Goal: Task Accomplishment & Management: Manage account settings

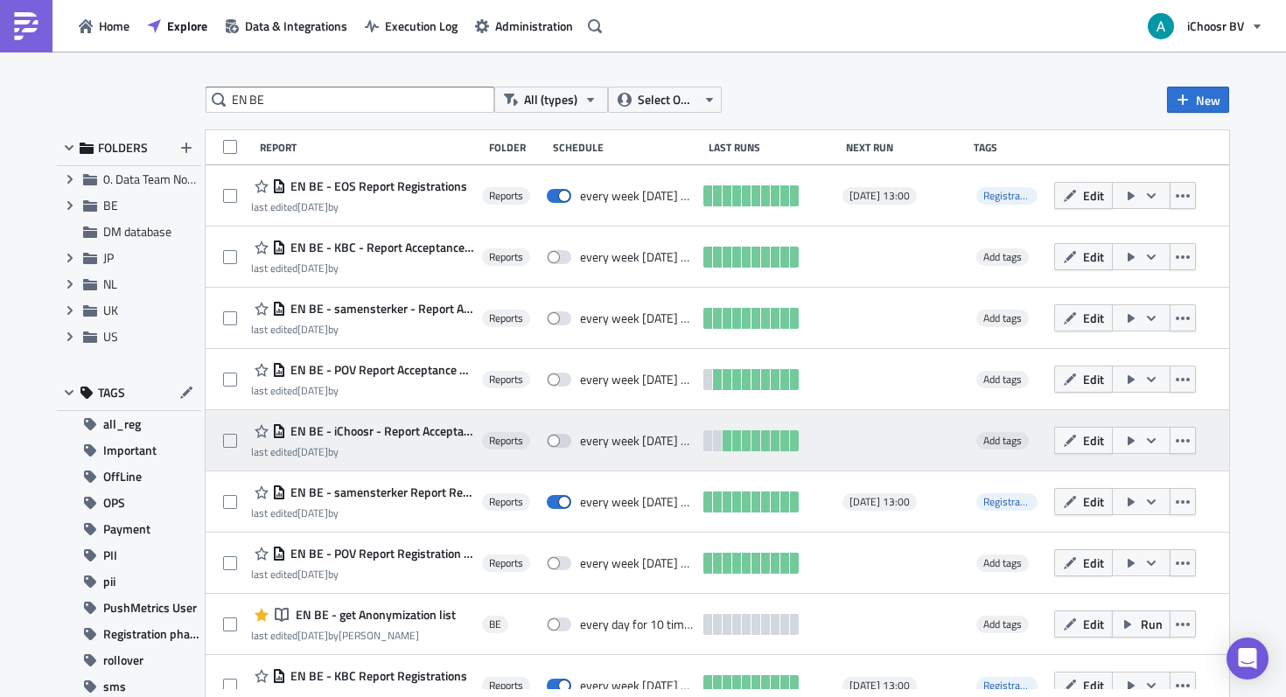
click at [438, 430] on span "EN BE - iChoosr - Report Acceptance phase [DATE]" at bounding box center [379, 431] width 187 height 16
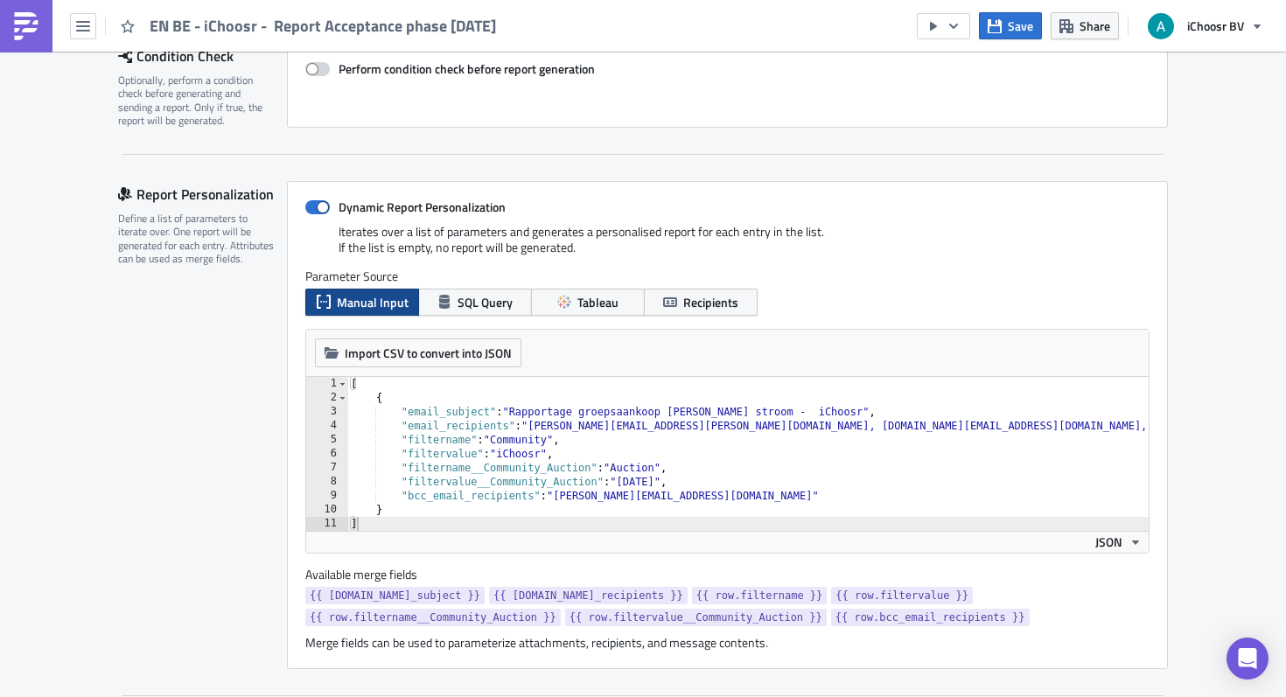
scroll to position [292, 0]
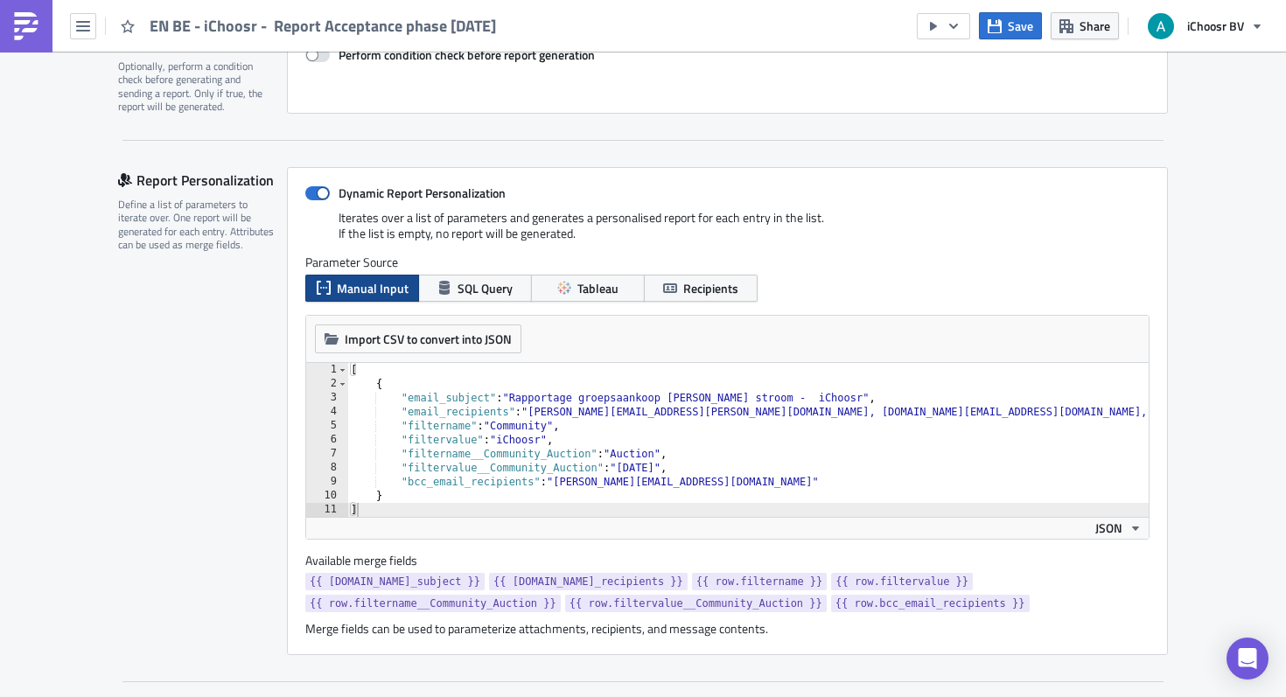
click at [645, 476] on div "[ { "email_subject" : "Rapportage groepsaankoop [PERSON_NAME] stroom - iChoosr"…" at bounding box center [747, 454] width 801 height 182
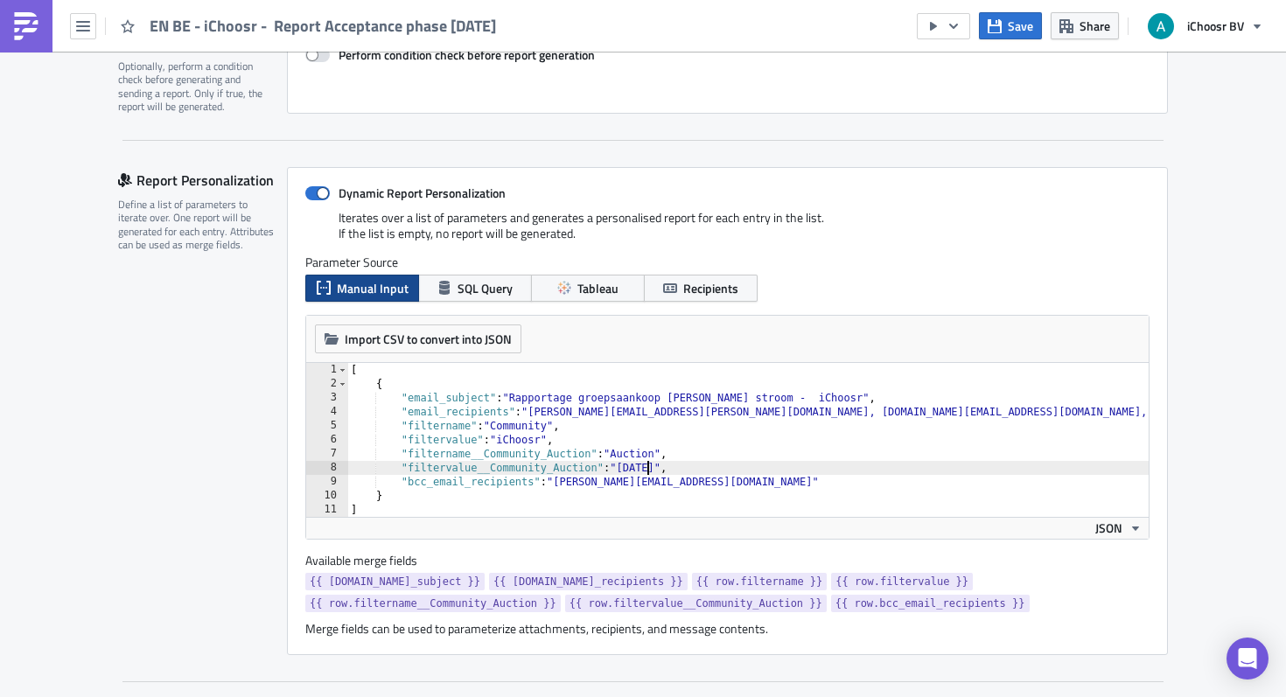
click at [632, 468] on div "[ { "email_subject" : "Rapportage groepsaankoop [PERSON_NAME] stroom - iChoosr"…" at bounding box center [747, 454] width 801 height 182
click at [1042, 418] on div "[ { "email_subject" : "Rapportage groepsaankoop [PERSON_NAME] stroom - iChoosr"…" at bounding box center [747, 454] width 801 height 182
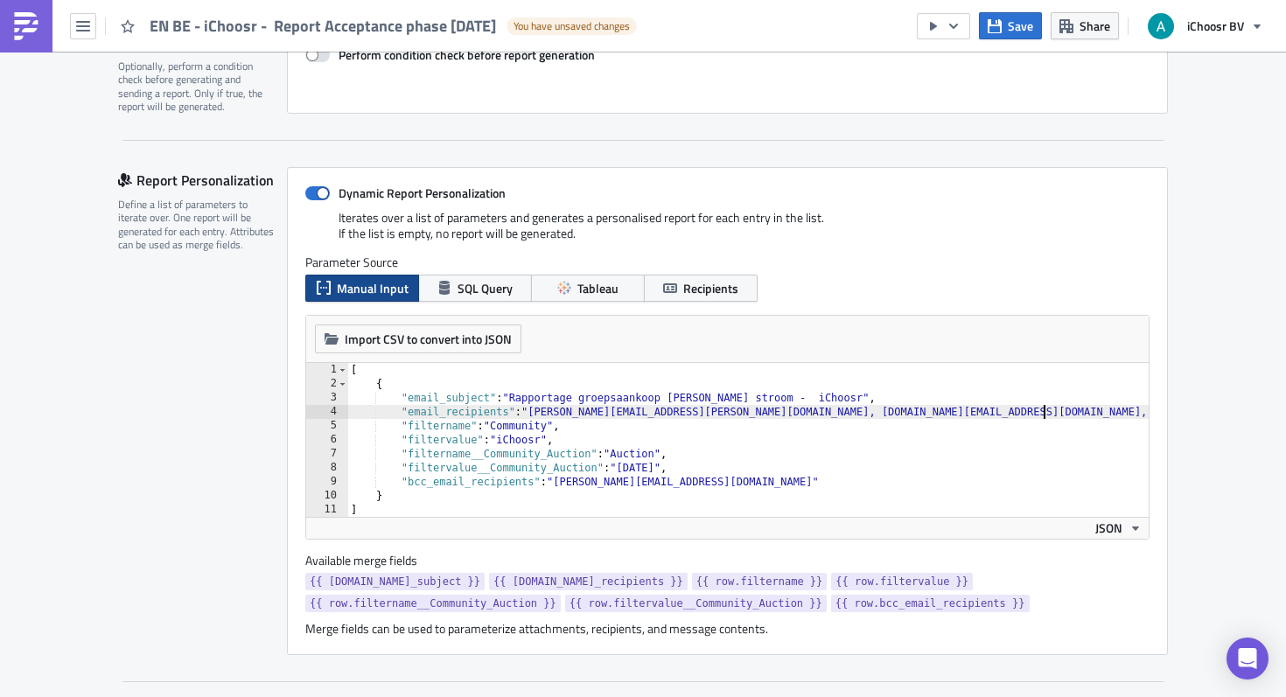
click at [1089, 418] on div "[ { "email_subject" : "Rapportage groepsaankoop [PERSON_NAME] stroom - iChoosr"…" at bounding box center [747, 454] width 801 height 182
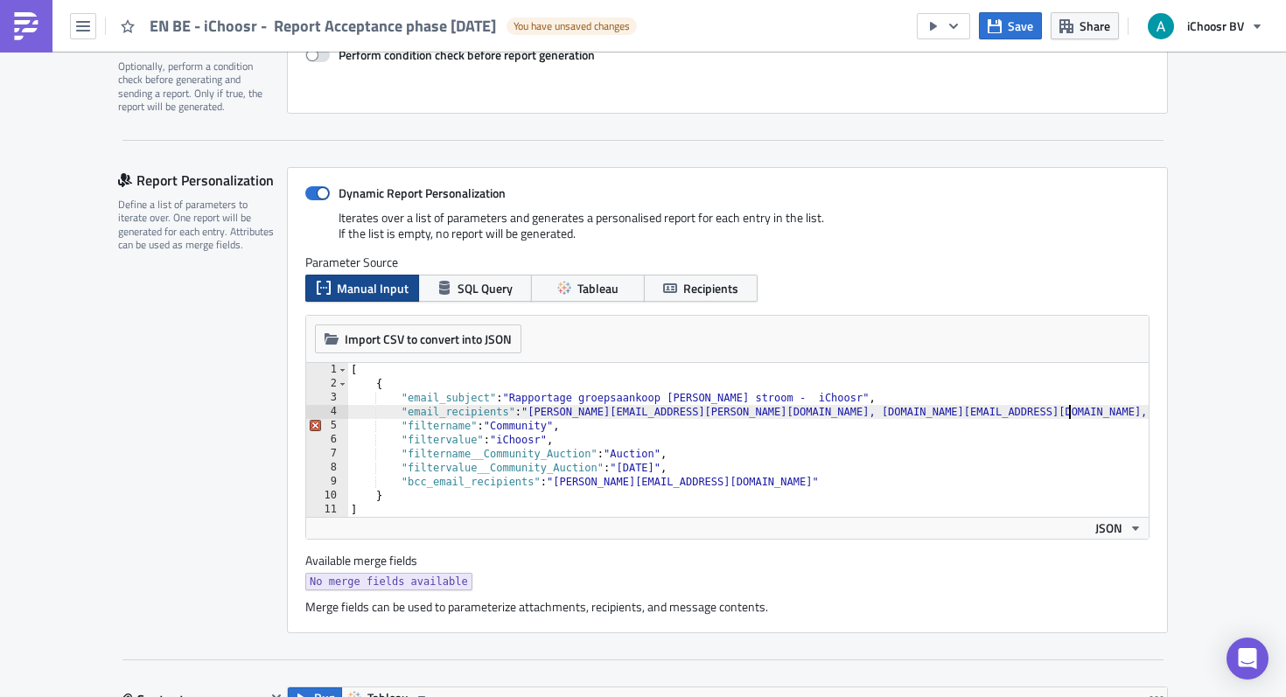
scroll to position [0, 59]
click at [1071, 414] on div "[ { "email_subject" : "Rapportage groepsaankoop [PERSON_NAME] stroom - iChoosr"…" at bounding box center [747, 454] width 801 height 182
paste textarea "[PERSON_NAME][EMAIL_ADDRESS][DOMAIN_NAME]"
type textarea ""email_recipients": "[PERSON_NAME][EMAIL_ADDRESS][PERSON_NAME][DOMAIN_NAME], [D…"
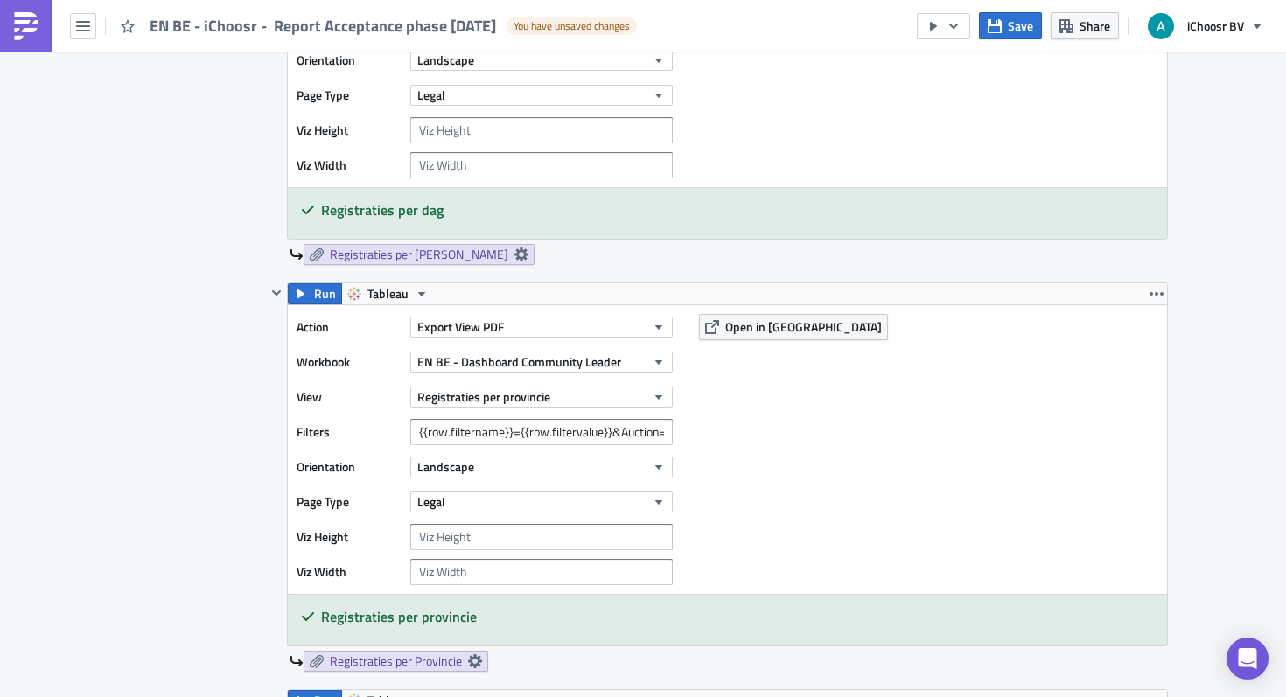
scroll to position [1111, 0]
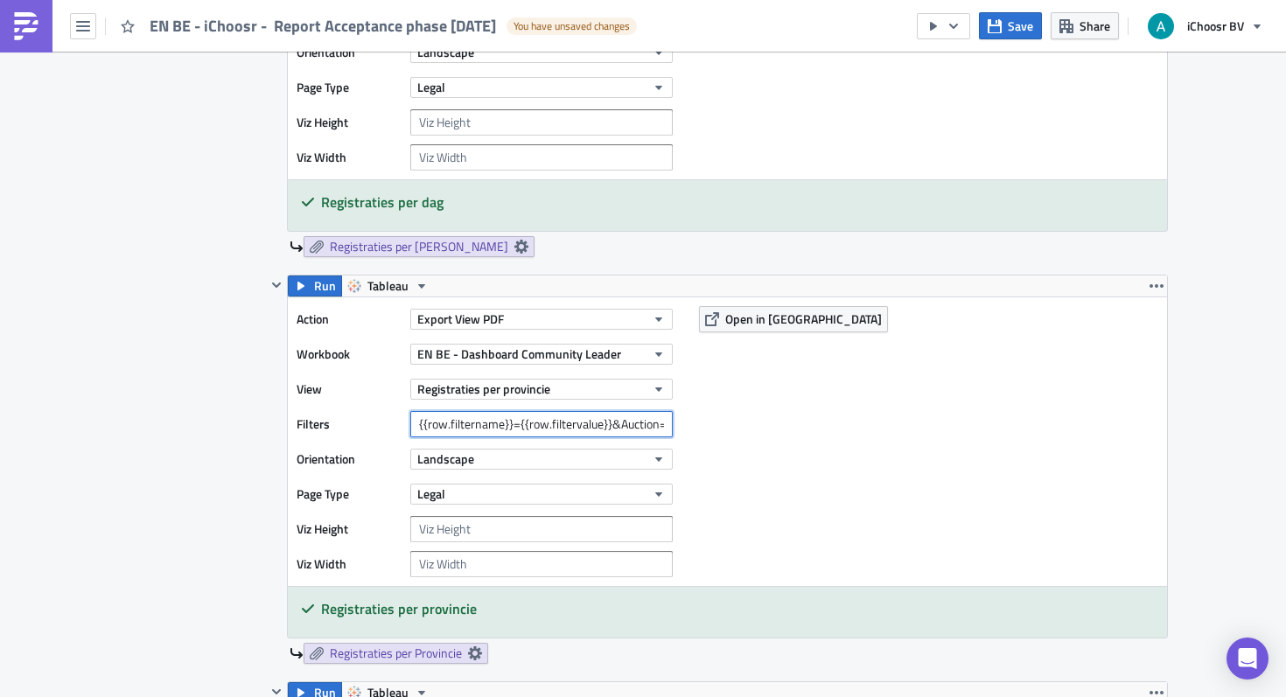
click at [617, 426] on input "{{row.filtername}}={{row.filtervalue}}&Auction=[DATE],[DATE]" at bounding box center [541, 424] width 262 height 26
click at [569, 424] on input "{{row.filtername}}={{row.filtervalue}}&Auction=[DATE],[DATE]" at bounding box center [541, 424] width 262 height 26
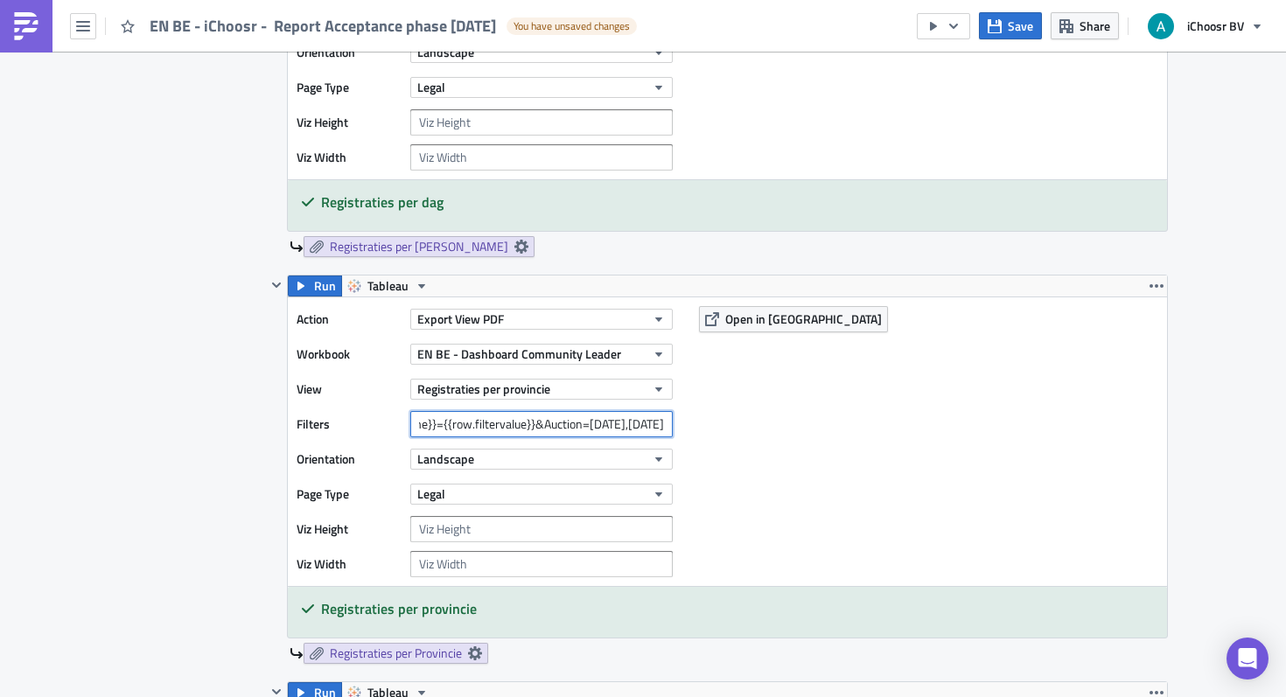
click at [569, 424] on input "{{row.filtername}}={{row.filtervalue}}&Auction=[DATE],[DATE]" at bounding box center [541, 424] width 262 height 26
click at [652, 429] on input "{{row.filtername}}={{row.filtervalue}}&Auction=[DATE],[DATE]" at bounding box center [541, 424] width 262 height 26
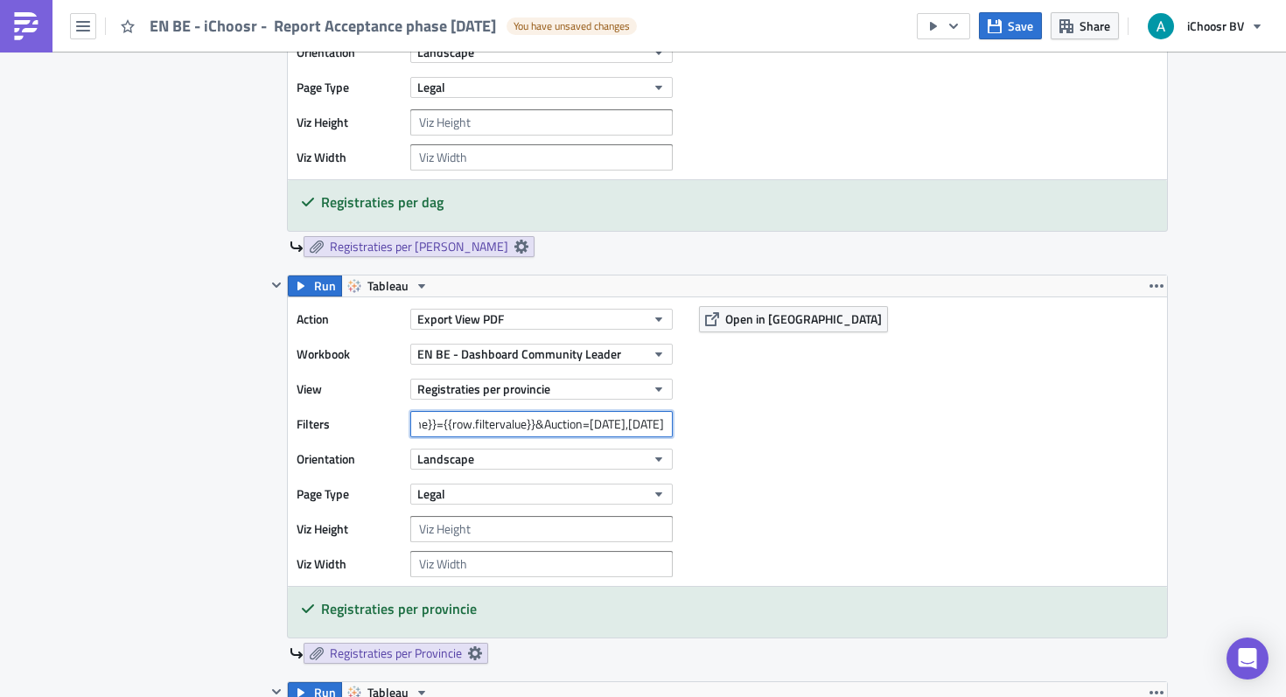
drag, startPoint x: 643, startPoint y: 426, endPoint x: 763, endPoint y: 427, distance: 120.7
click at [766, 427] on div "Action Export View PDF Workbook EN BE - Dashboard Community Leader View Registr…" at bounding box center [727, 441] width 879 height 289
type input "{{row.filtername}}={{row.filtervalue}}&Auction=[DATE],[DATE]"
click at [689, 457] on div "Action Export View PDF Workbook EN BE - Dashboard Community Leader View Registr…" at bounding box center [727, 441] width 879 height 289
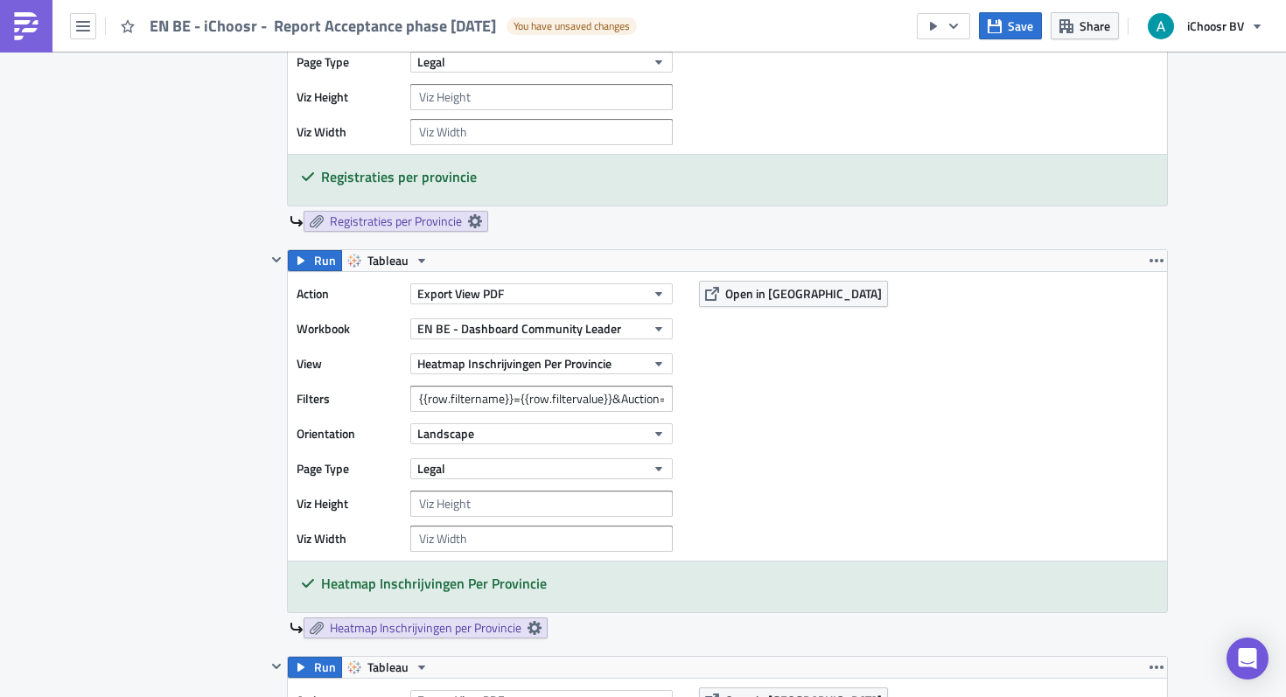
scroll to position [1550, 0]
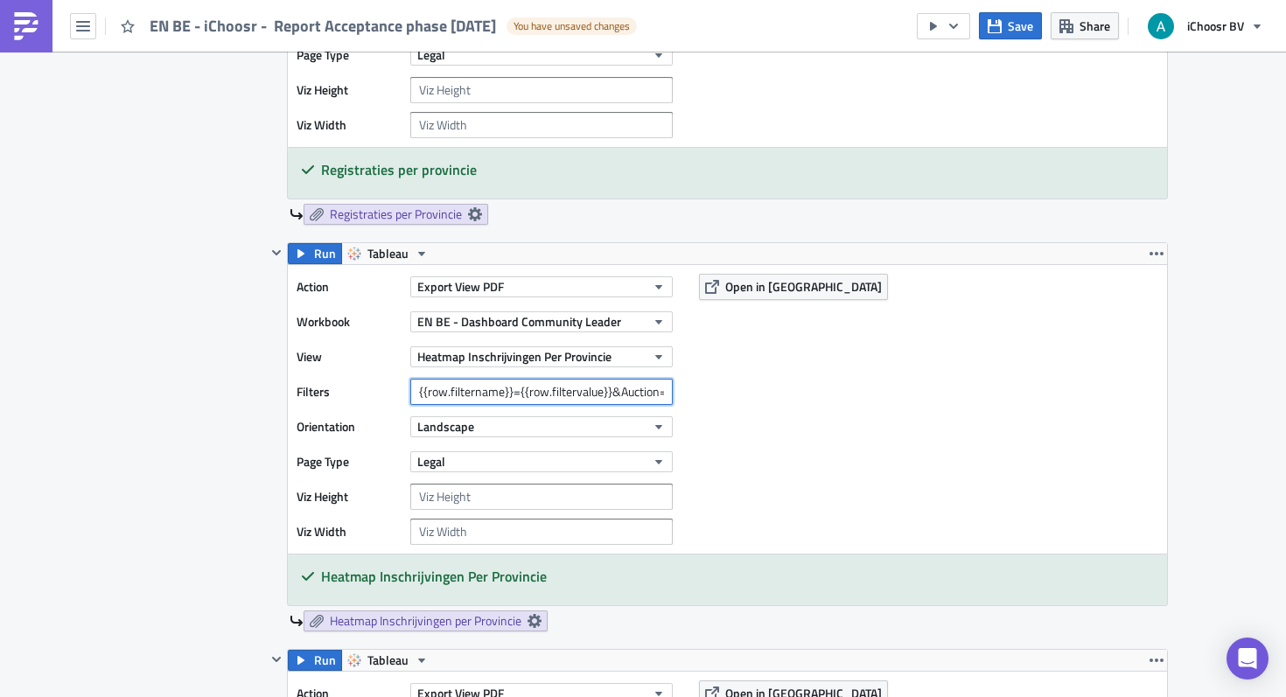
click at [650, 394] on input "{{row.filtername}}={{row.filtervalue}}&Auction=[DATE]" at bounding box center [541, 392] width 262 height 26
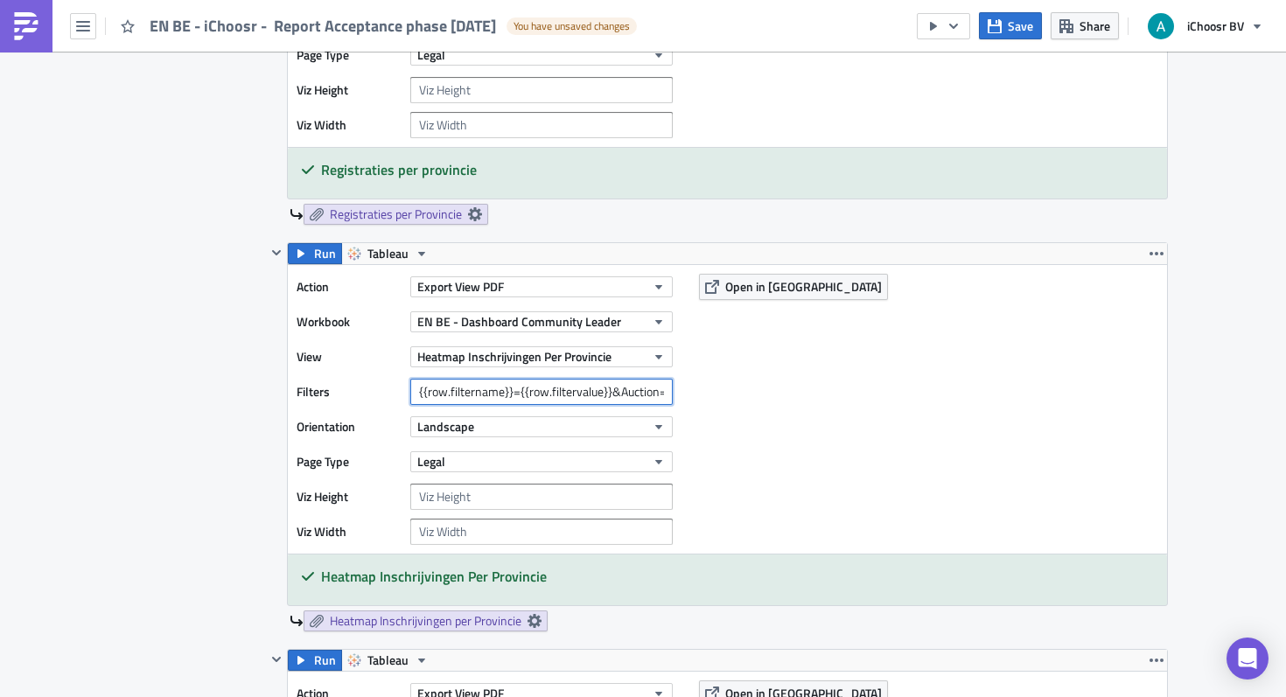
scroll to position [0, 50]
click at [621, 394] on input "{{row.filtername}}={{row.filtervalue}}&Auction=[DATE]" at bounding box center [541, 392] width 262 height 26
drag, startPoint x: 606, startPoint y: 392, endPoint x: 778, endPoint y: 400, distance: 172.5
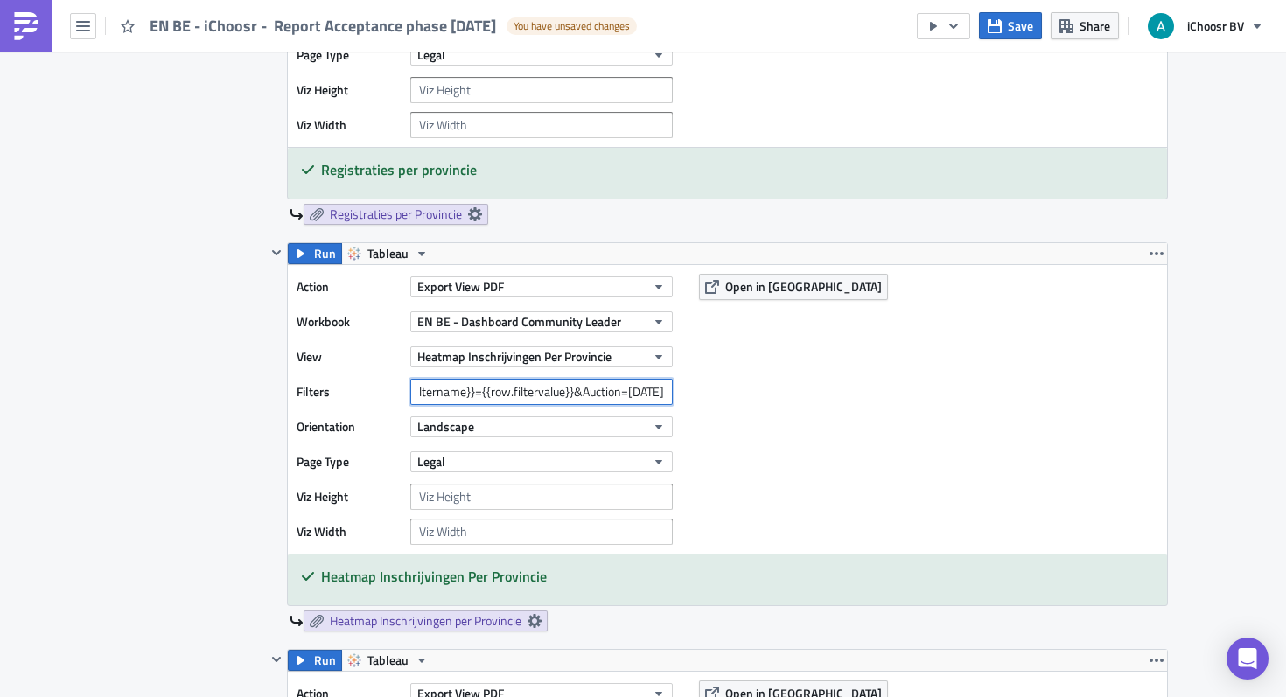
click at [784, 400] on div "Action Export View PDF Workbook EN BE - Dashboard Community Leader View Heatmap…" at bounding box center [727, 409] width 879 height 289
type input "{{row.filtername}}={{row.filtervalue}}&Auction=[DATE]"
click at [765, 408] on div "Action Export View PDF Workbook EN BE - Dashboard Community Leader View Heatmap…" at bounding box center [727, 409] width 879 height 289
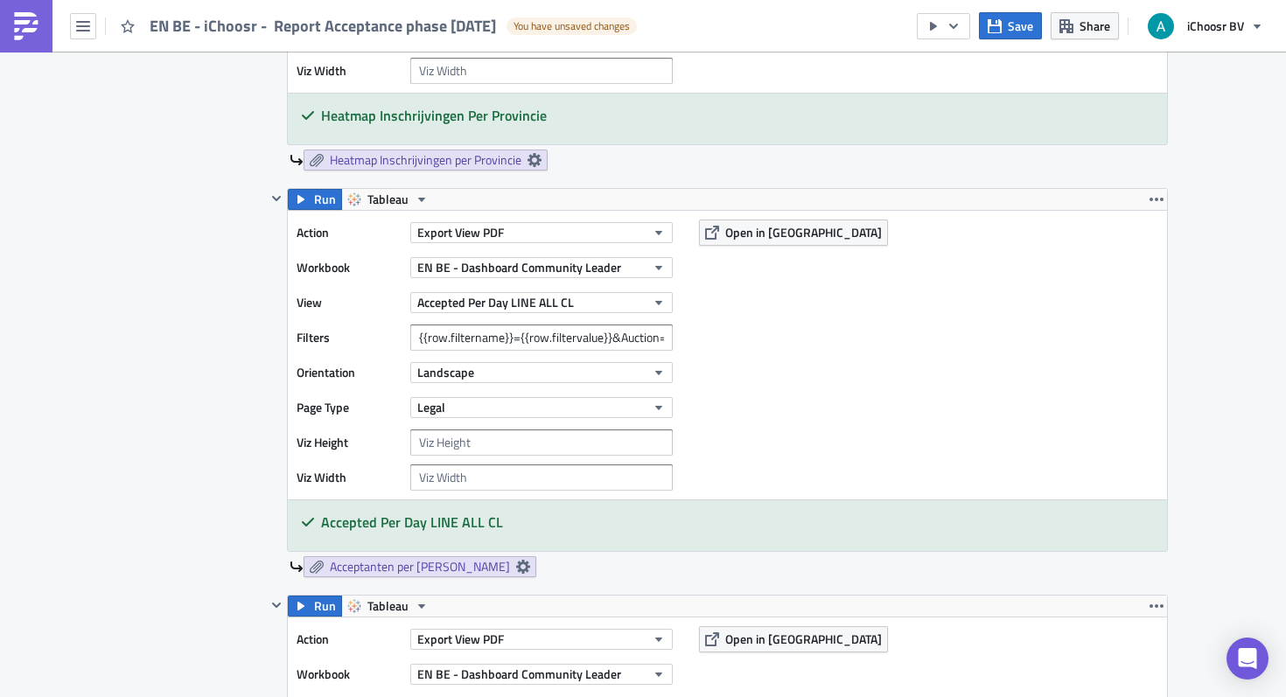
scroll to position [2015, 0]
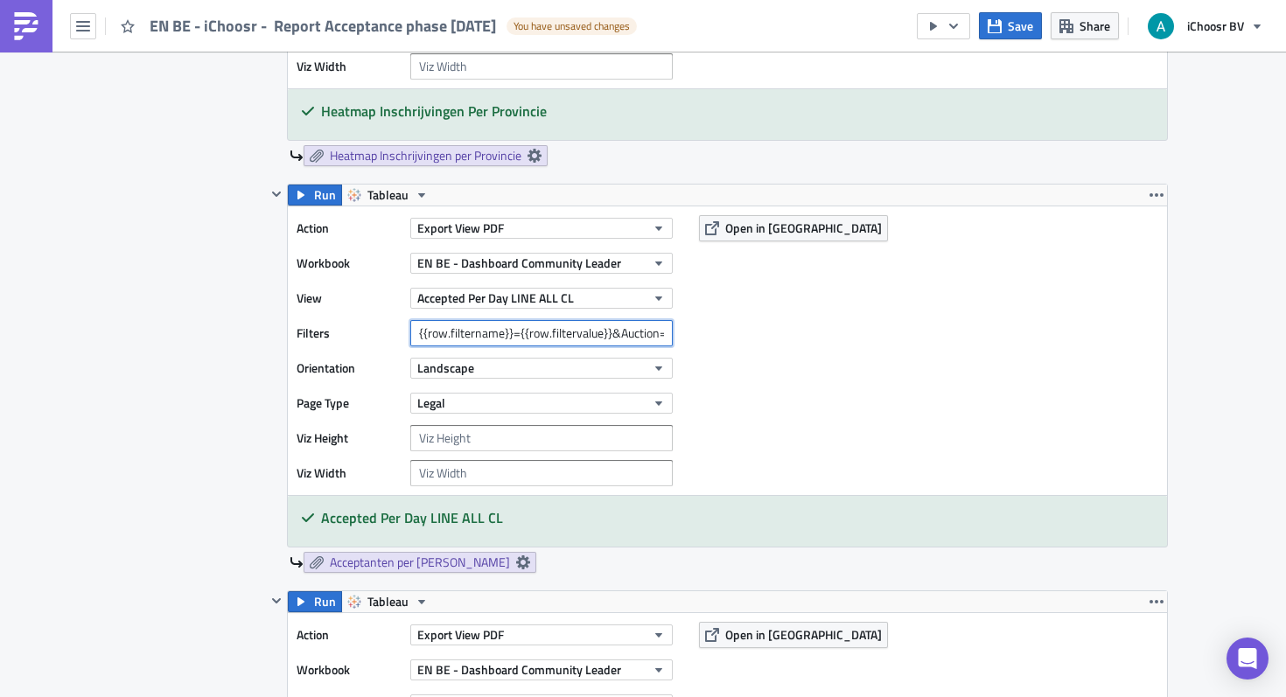
click at [630, 342] on input "{{row.filtername}}={{row.filtervalue}}&Auction=[DATE],[DATE]" at bounding box center [541, 333] width 262 height 26
click at [569, 333] on input "{{row.filtername}}={{row.filtervalue}}&Auction=[DATE],[DATE]" at bounding box center [541, 333] width 262 height 26
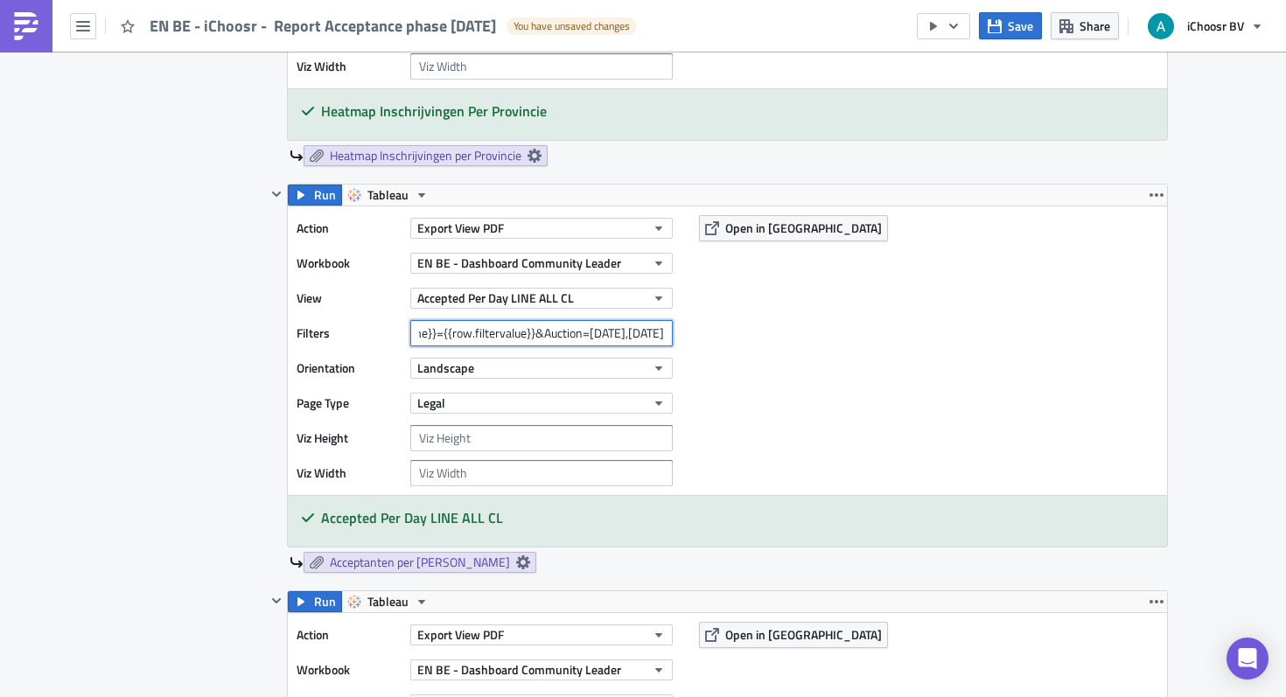
click at [569, 333] on input "{{row.filtername}}={{row.filtervalue}}&Auction=[DATE],[DATE]" at bounding box center [541, 333] width 262 height 26
click at [653, 337] on input "{{row.filtername}}={{row.filtervalue}}&Auction=[DATE],[DATE]" at bounding box center [541, 333] width 262 height 26
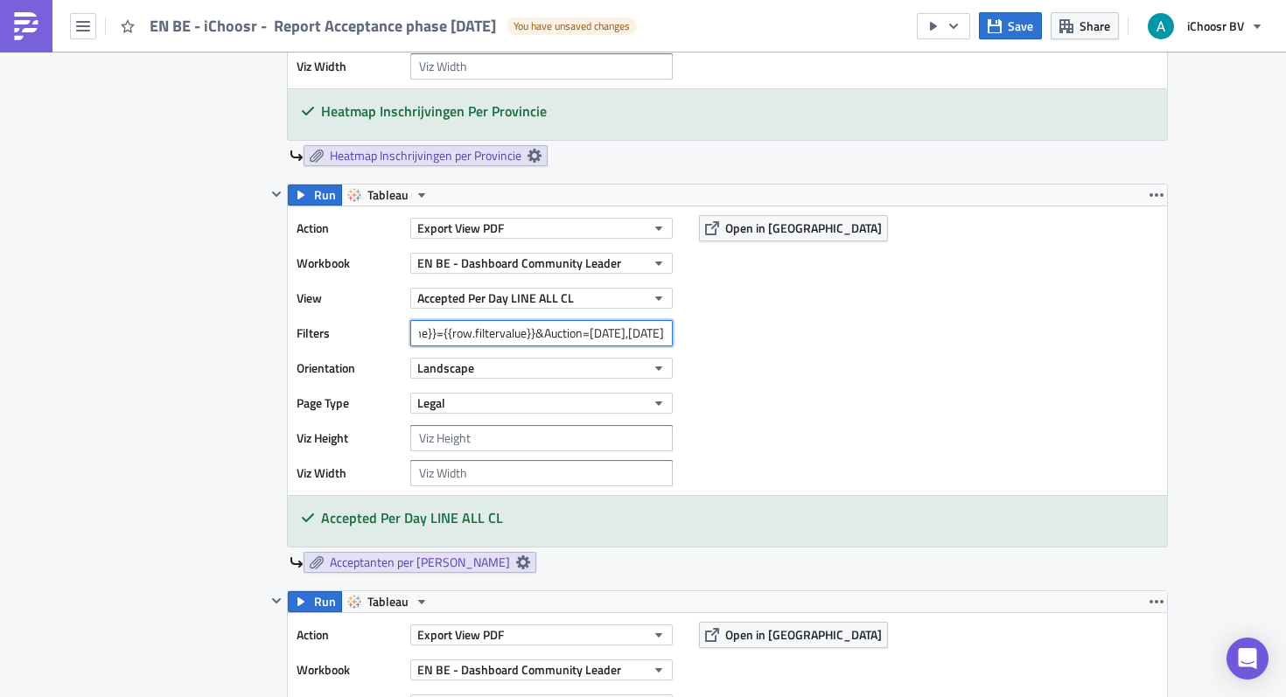
drag, startPoint x: 639, startPoint y: 334, endPoint x: 705, endPoint y: 328, distance: 65.9
click at [707, 331] on div "Action Export View PDF Workbook EN BE - Dashboard Community Leader View Accepte…" at bounding box center [727, 350] width 879 height 289
type input "{{row.filtername}}={{row.filtervalue}}&Auction=[DATE],[DATE]"
click at [699, 340] on div "Action Export View PDF Workbook EN BE - Dashboard Community Leader View Accepte…" at bounding box center [727, 350] width 879 height 289
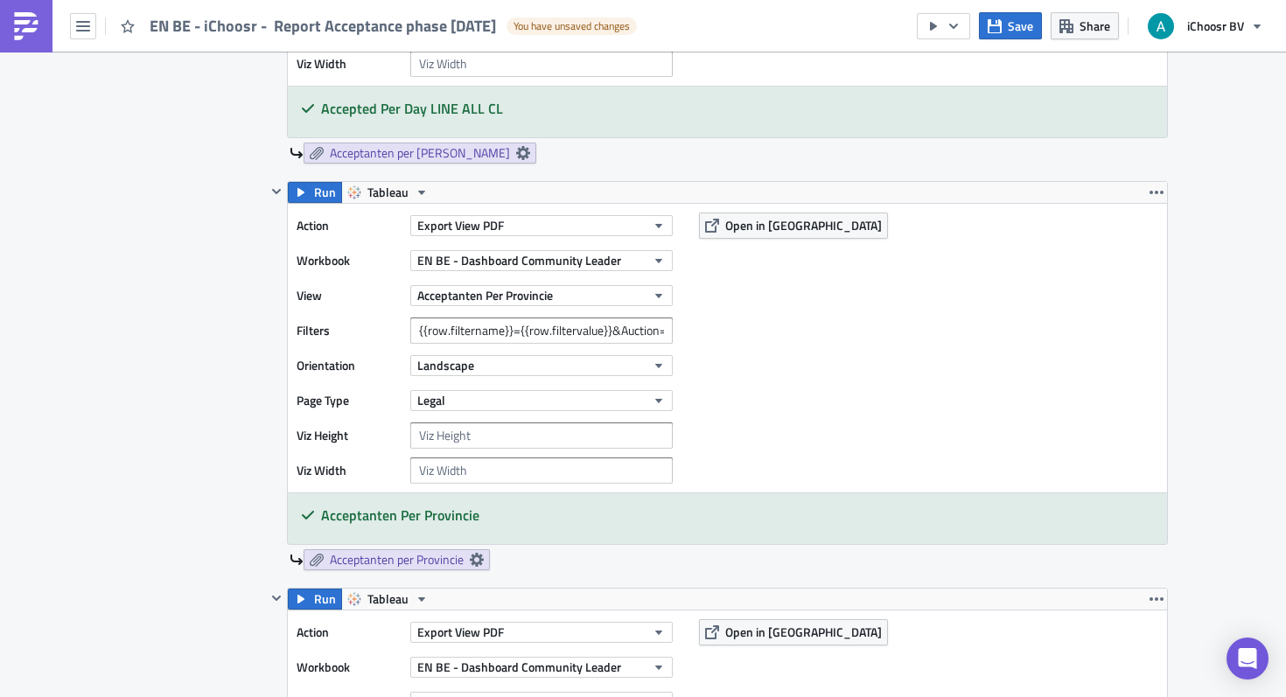
scroll to position [2427, 0]
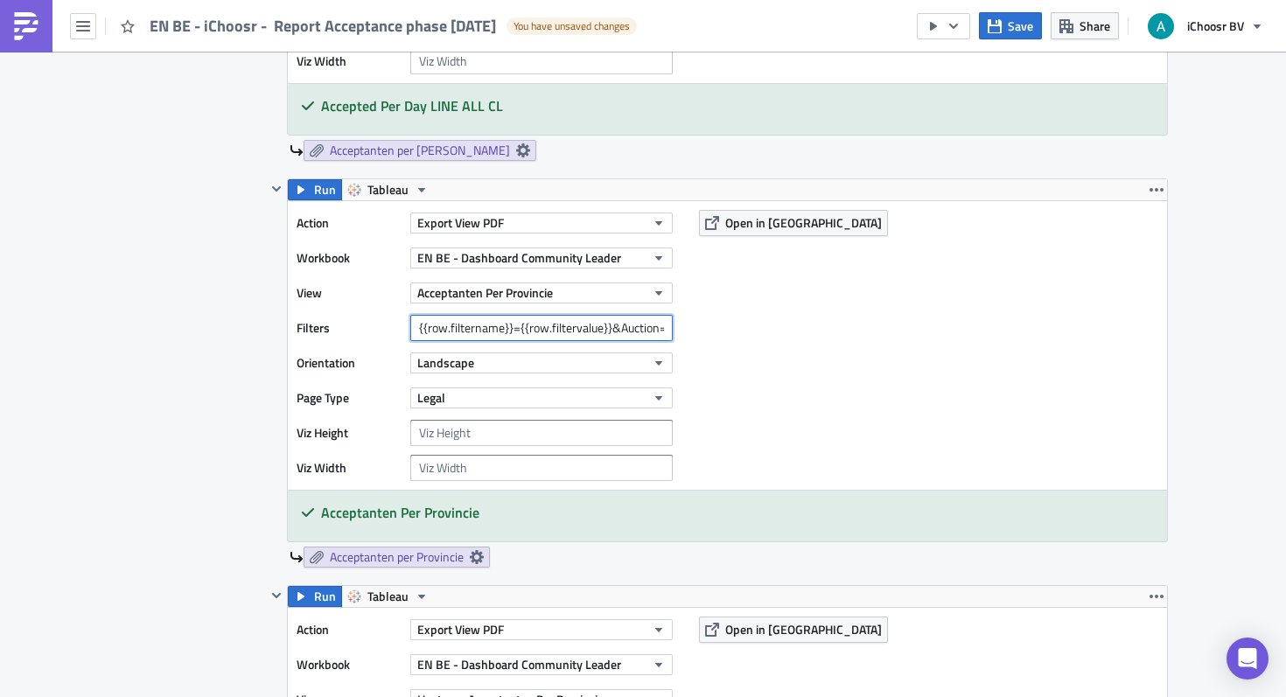
click at [661, 324] on input "{{row.filtername}}={{row.filtervalue}}&Auction=[DATE],[DATE]," at bounding box center [541, 328] width 262 height 26
click at [557, 330] on input "{{row.filtername}}={{row.filtervalue}}&Auction=[DATE],[DATE]," at bounding box center [541, 328] width 262 height 26
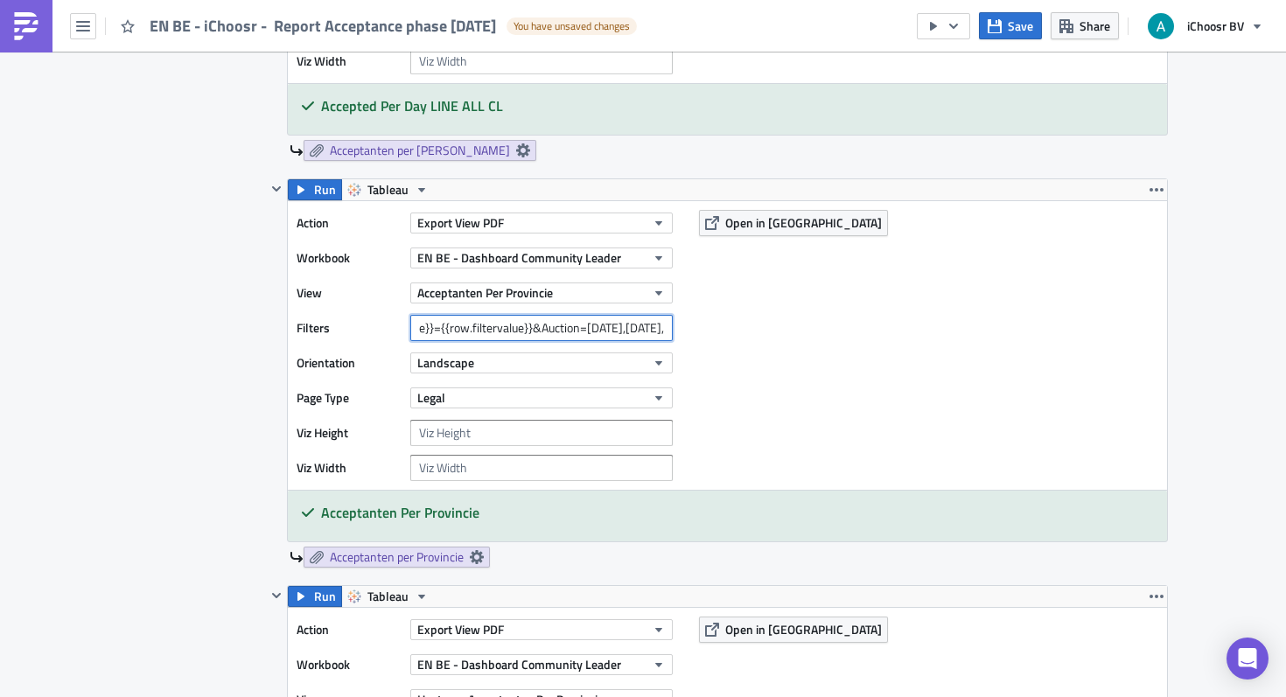
click at [557, 330] on input "{{row.filtername}}={{row.filtervalue}}&Auction=[DATE],[DATE]," at bounding box center [541, 328] width 262 height 26
click at [652, 331] on input "{{row.filtername}}={{row.filtervalue}}&Auction=[DATE],[DATE]," at bounding box center [541, 328] width 262 height 26
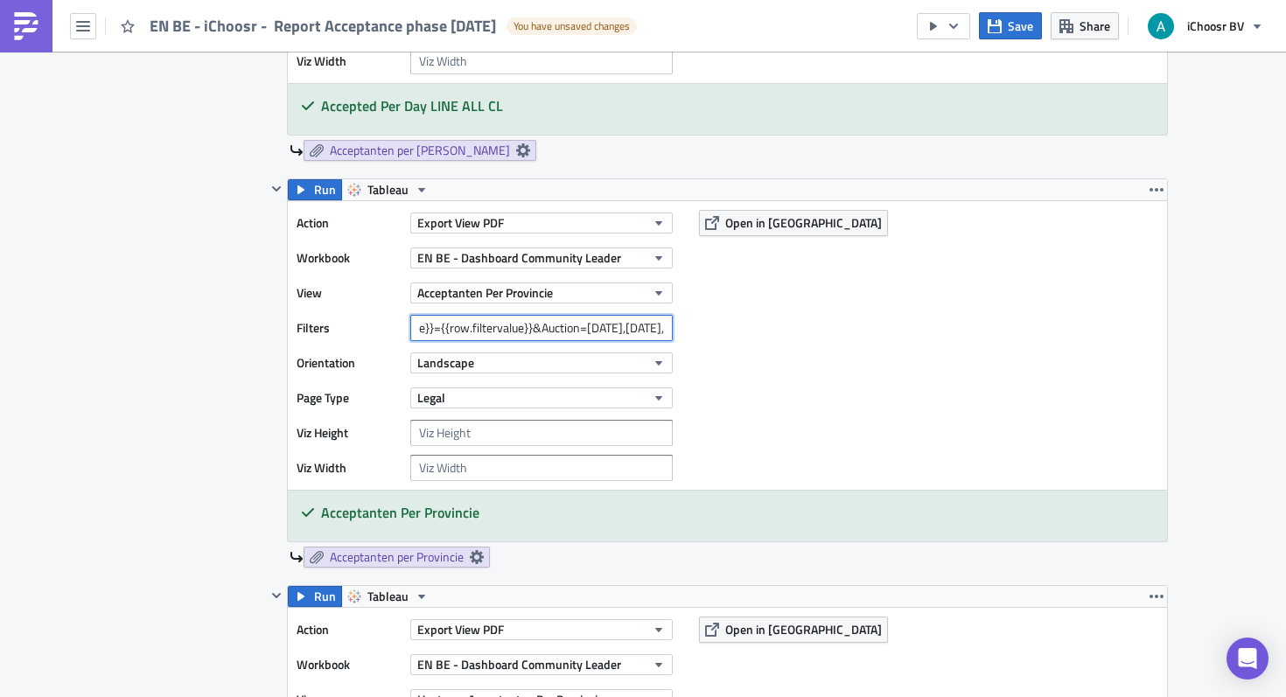
drag, startPoint x: 617, startPoint y: 332, endPoint x: 719, endPoint y: 340, distance: 101.8
click at [719, 340] on div "Action Export View PDF Workbook EN BE - Dashboard Community Leader View Accepta…" at bounding box center [727, 345] width 879 height 289
type input "{{row.filtername}}={{row.filtervalue}}&Auction=[DATE],[DATE],"
click at [719, 340] on div "Action Export View PDF Workbook EN BE - Dashboard Community Leader View Accepta…" at bounding box center [727, 345] width 879 height 289
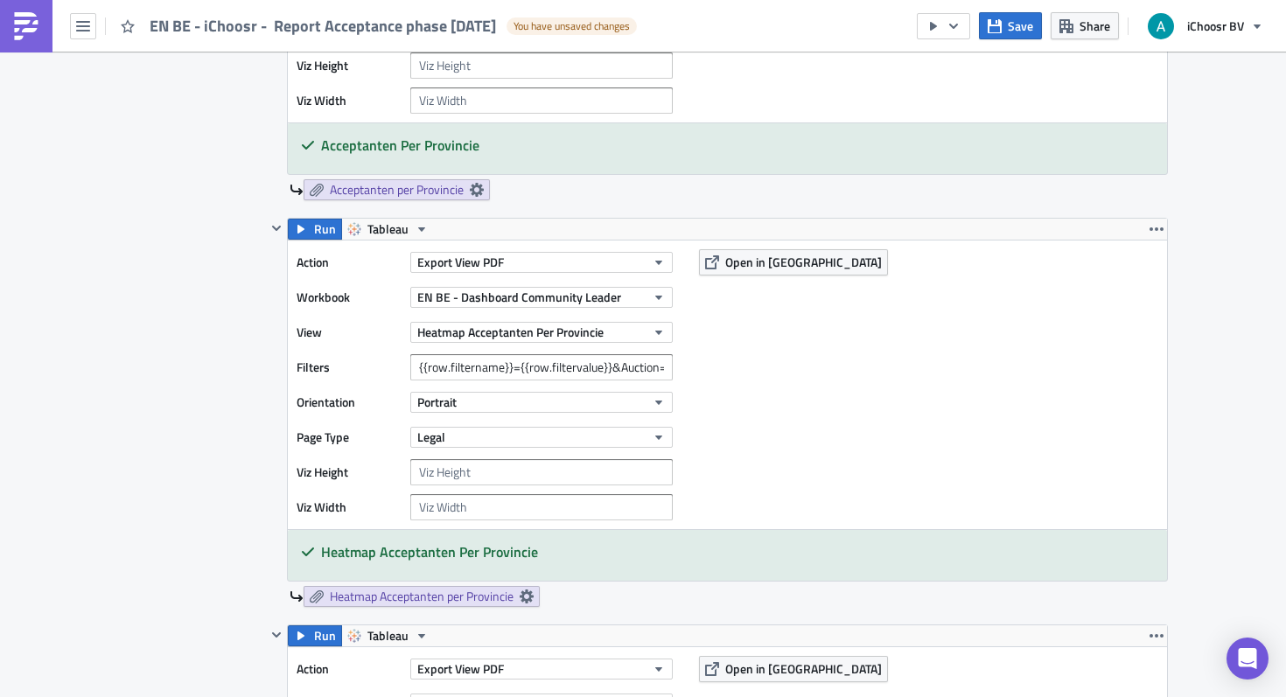
scroll to position [2829, 0]
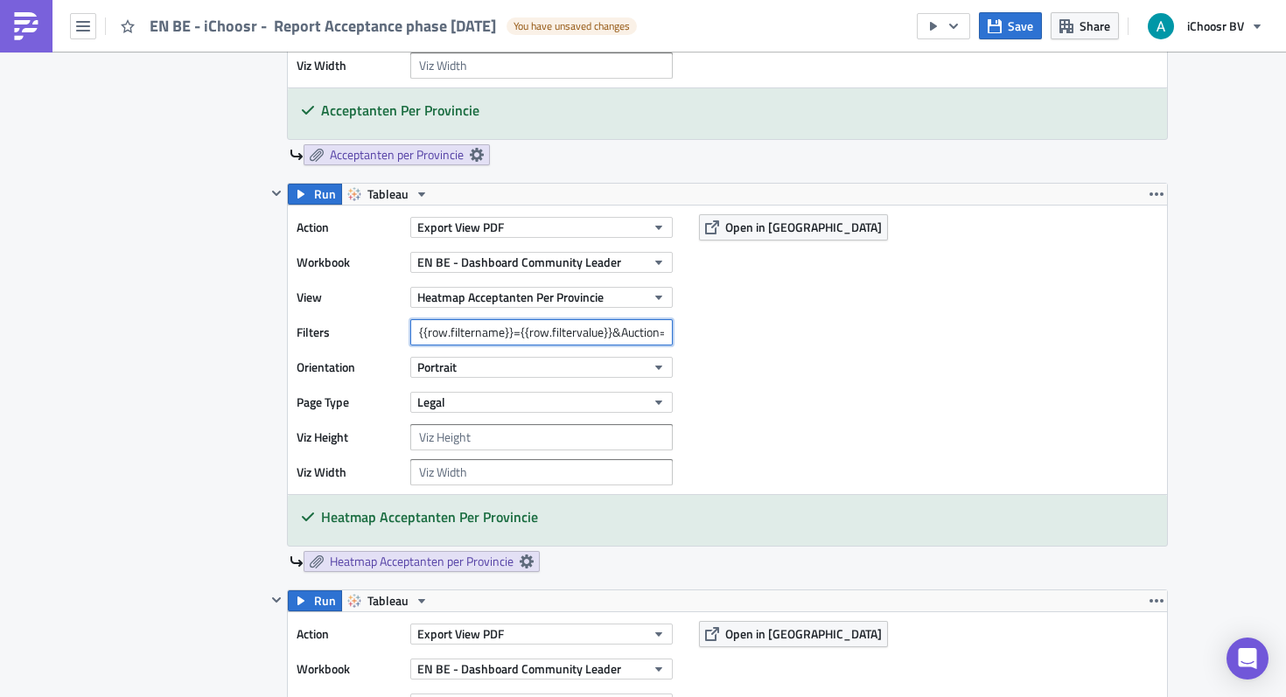
click at [613, 336] on input "{{row.filtername}}={{row.filtervalue}}&Auction=[DATE]" at bounding box center [541, 332] width 262 height 26
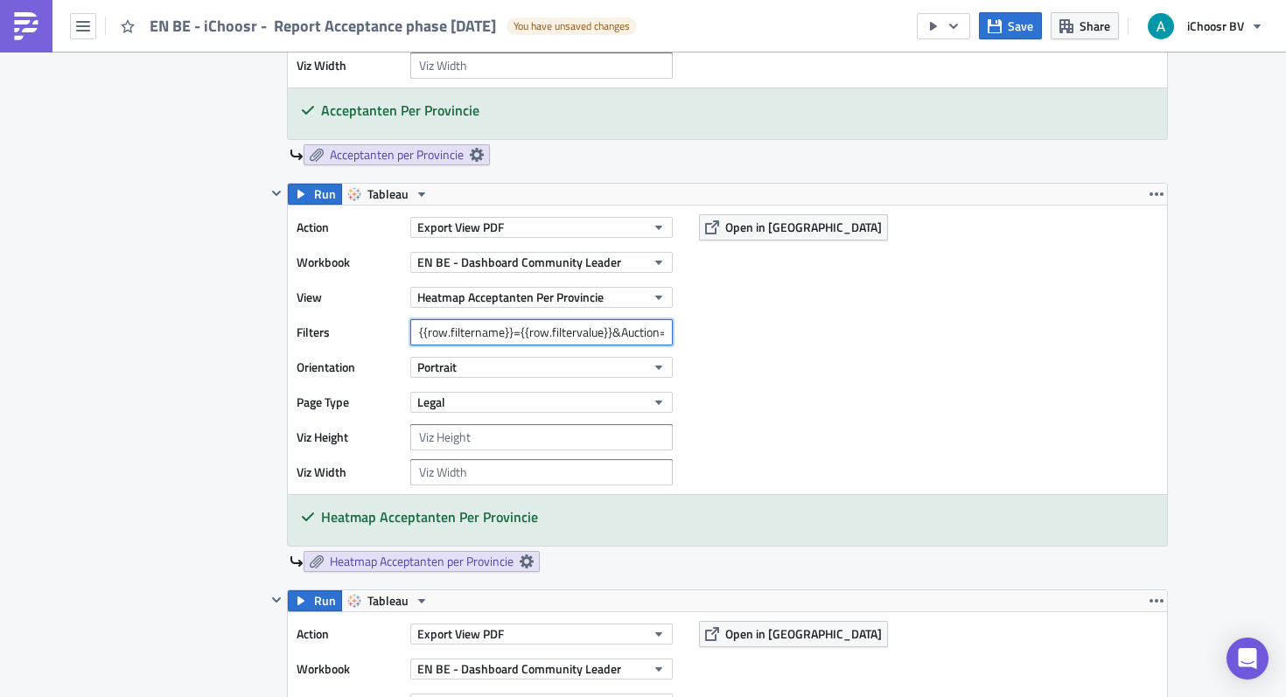
scroll to position [0, 50]
click at [620, 331] on input "{{row.filtername}}={{row.filtervalue}}&Auction=[DATE]" at bounding box center [541, 332] width 262 height 26
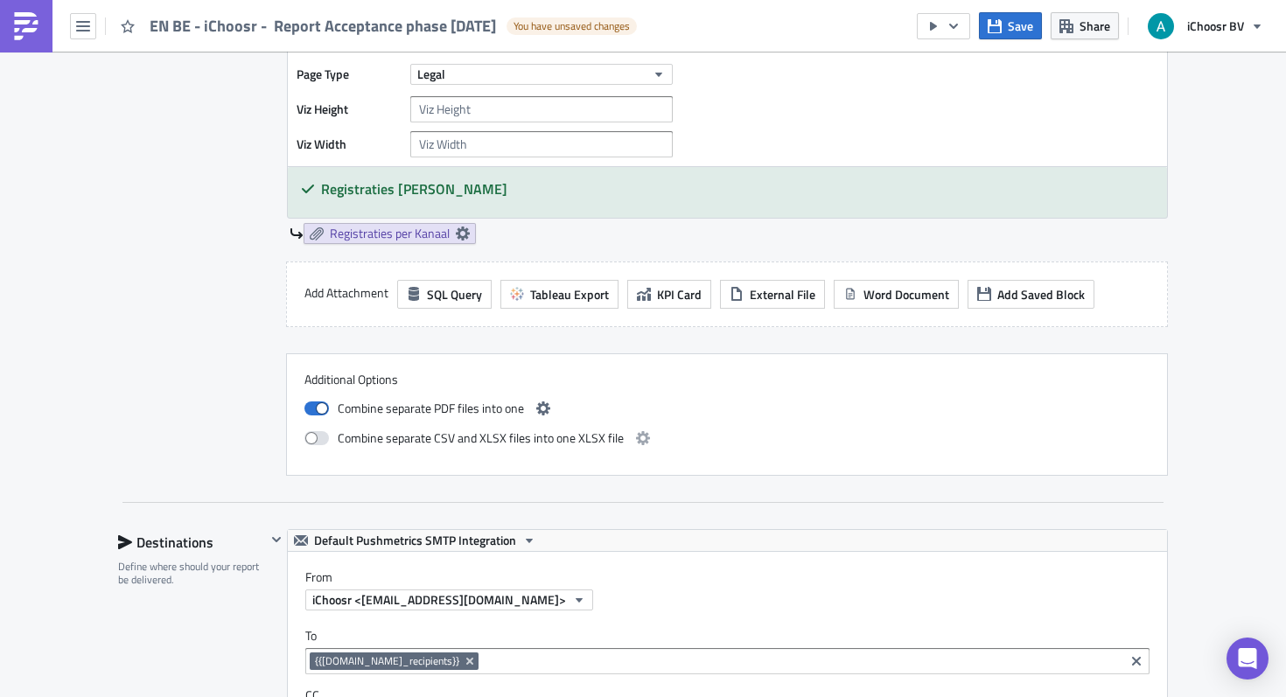
scroll to position [3272, 0]
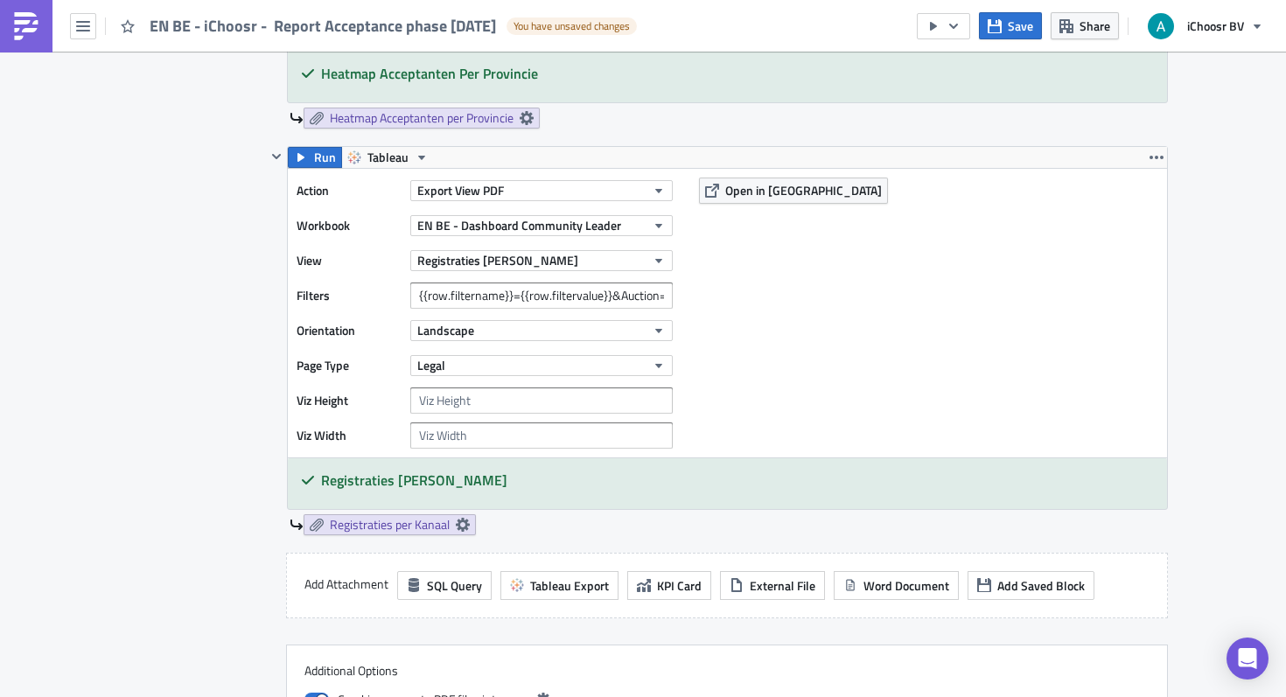
type input "{{row.filtername}}={{row.filtervalue}}&Auction=[DATE]"
drag, startPoint x: 637, startPoint y: 301, endPoint x: 752, endPoint y: 309, distance: 115.7
click at [752, 309] on div "Action Export View PDF Workbook EN BE - Dashboard Community Leader View Registr…" at bounding box center [727, 313] width 879 height 289
click at [624, 295] on input "{{row.filtername}}={{row.filtervalue}}&Auction=[DATE]" at bounding box center [541, 295] width 262 height 26
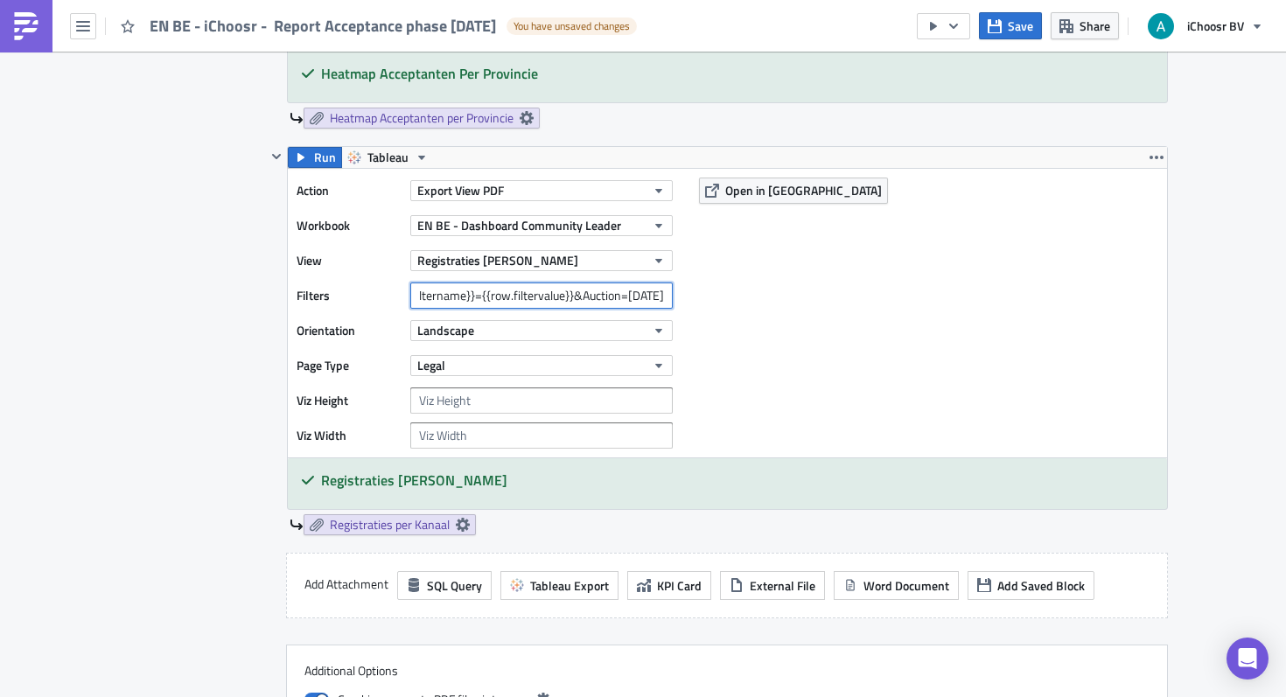
click at [624, 295] on input "{{row.filtername}}={{row.filtervalue}}&Auction=[DATE]" at bounding box center [541, 295] width 262 height 26
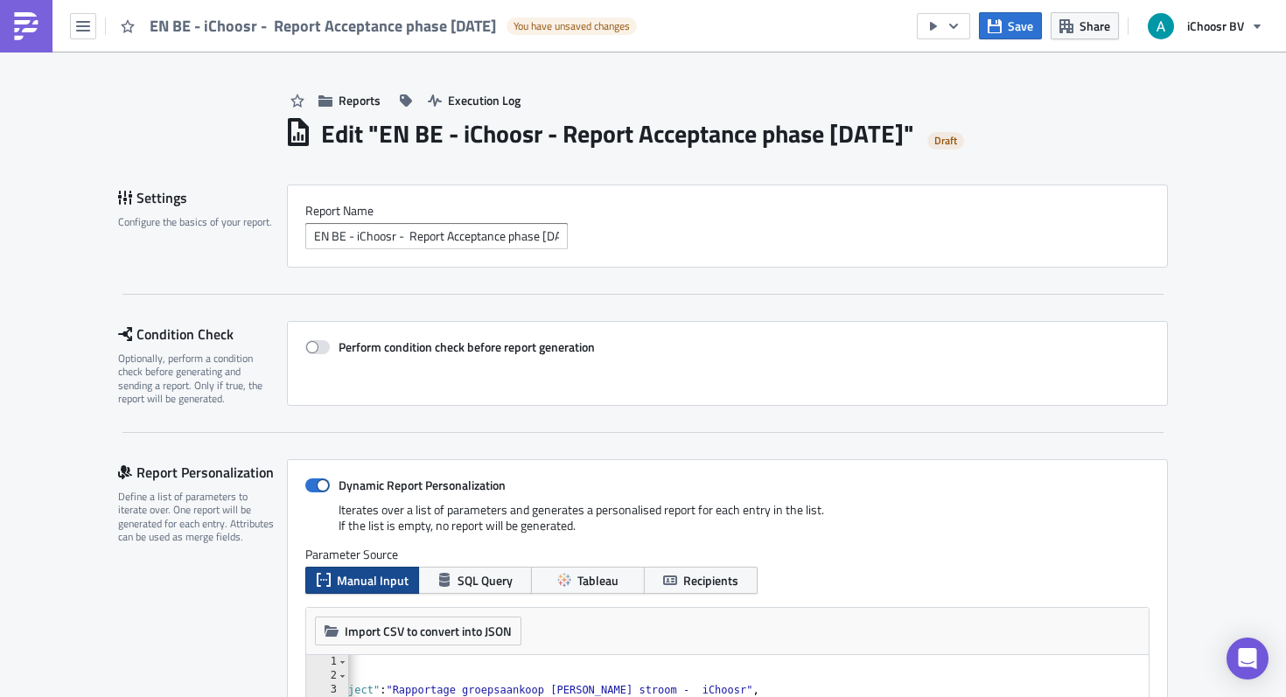
type input "{{row.filtername}}={{row.filtervalue}}&Auction=[DATE]"
click at [902, 134] on h1 "Edit " EN BE - iChoosr - Report Acceptance phase [DATE] "" at bounding box center [617, 133] width 593 height 31
click at [530, 232] on input "EN BE - iChoosr - Report Acceptance phase [DATE]" at bounding box center [436, 236] width 262 height 26
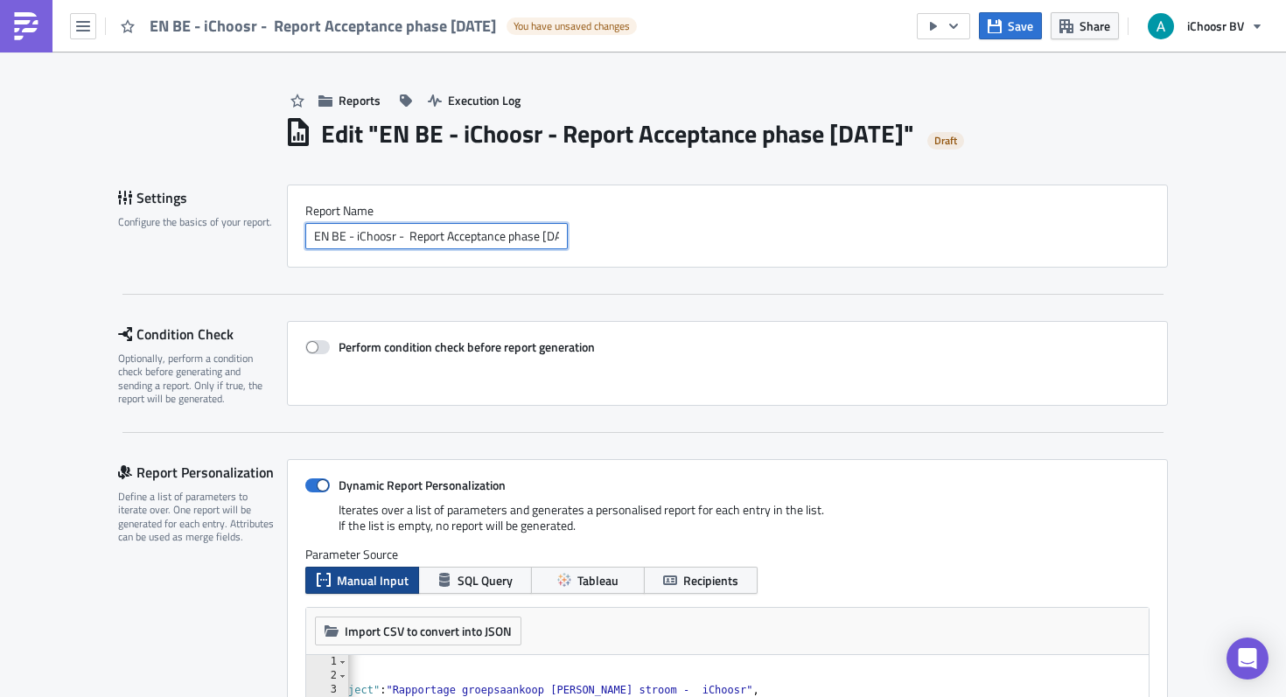
click at [530, 232] on input "EN BE - iChoosr - Report Acceptance phase [DATE]" at bounding box center [436, 236] width 262 height 26
click at [512, 239] on input "EN BE - iChoosr - Report Acceptance phase [DATE]" at bounding box center [436, 236] width 262 height 26
drag, startPoint x: 543, startPoint y: 236, endPoint x: 913, endPoint y: 198, distance: 371.9
click at [913, 202] on div "Report Nam﻿e EN BE - iChoosr - Report Acceptance phase [DATE]" at bounding box center [727, 226] width 881 height 83
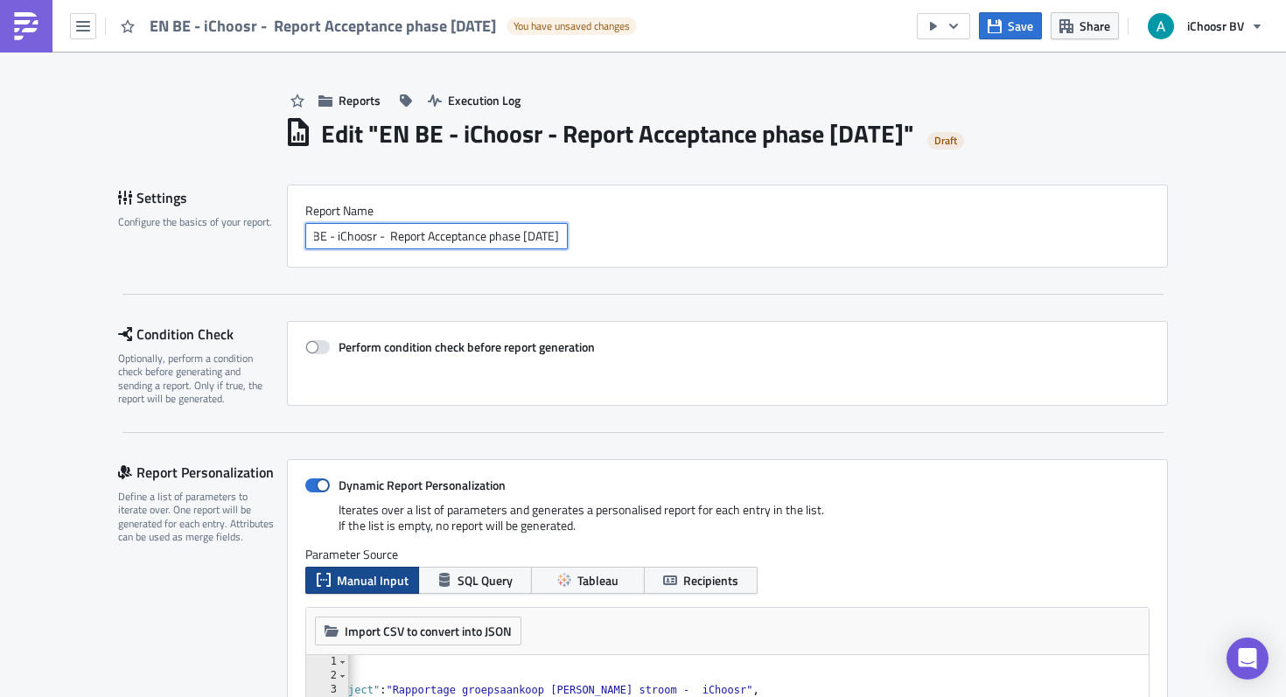
click at [542, 239] on input "EN BE - iChoosr - Report Acceptance phase [DATE]" at bounding box center [436, 236] width 262 height 26
drag, startPoint x: 509, startPoint y: 236, endPoint x: 687, endPoint y: 252, distance: 179.1
click at [687, 253] on div "Report Nam﻿e EN BE - iChoosr - Report Acceptance phase [DATE]" at bounding box center [727, 226] width 881 height 83
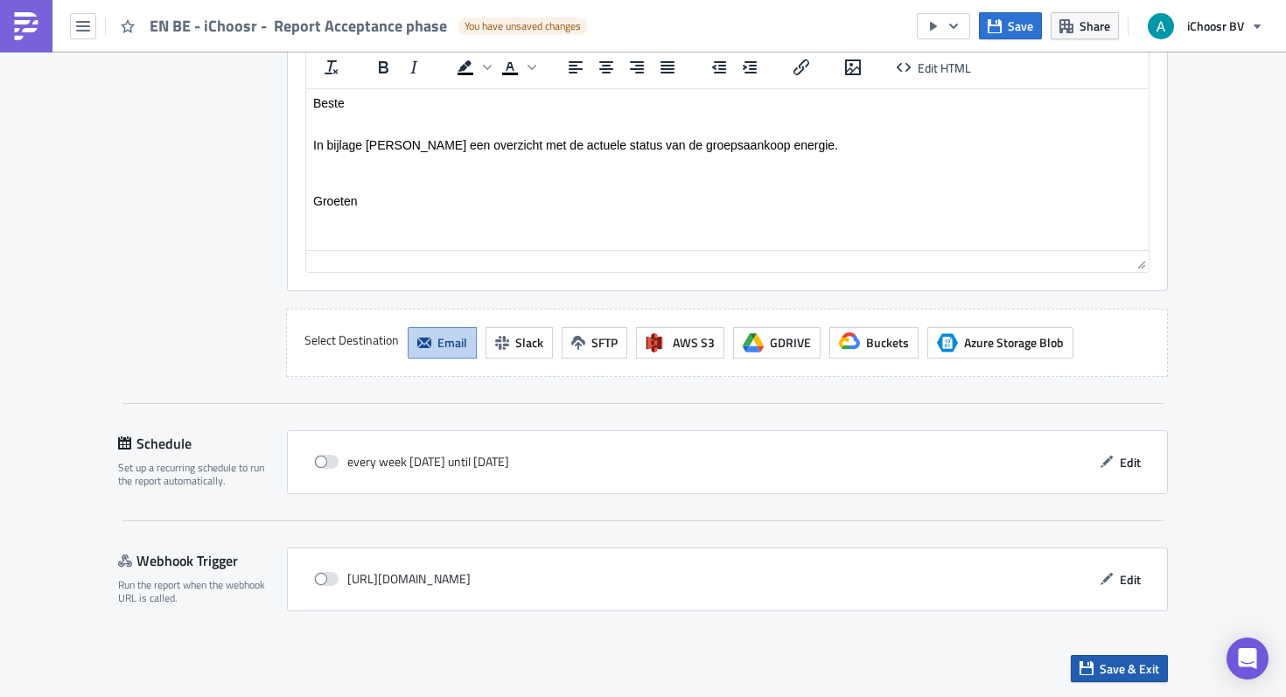
type input "EN BE - iChoosr - Report Acceptance phase"
click at [1119, 677] on span "Save & Exit" at bounding box center [1128, 668] width 59 height 18
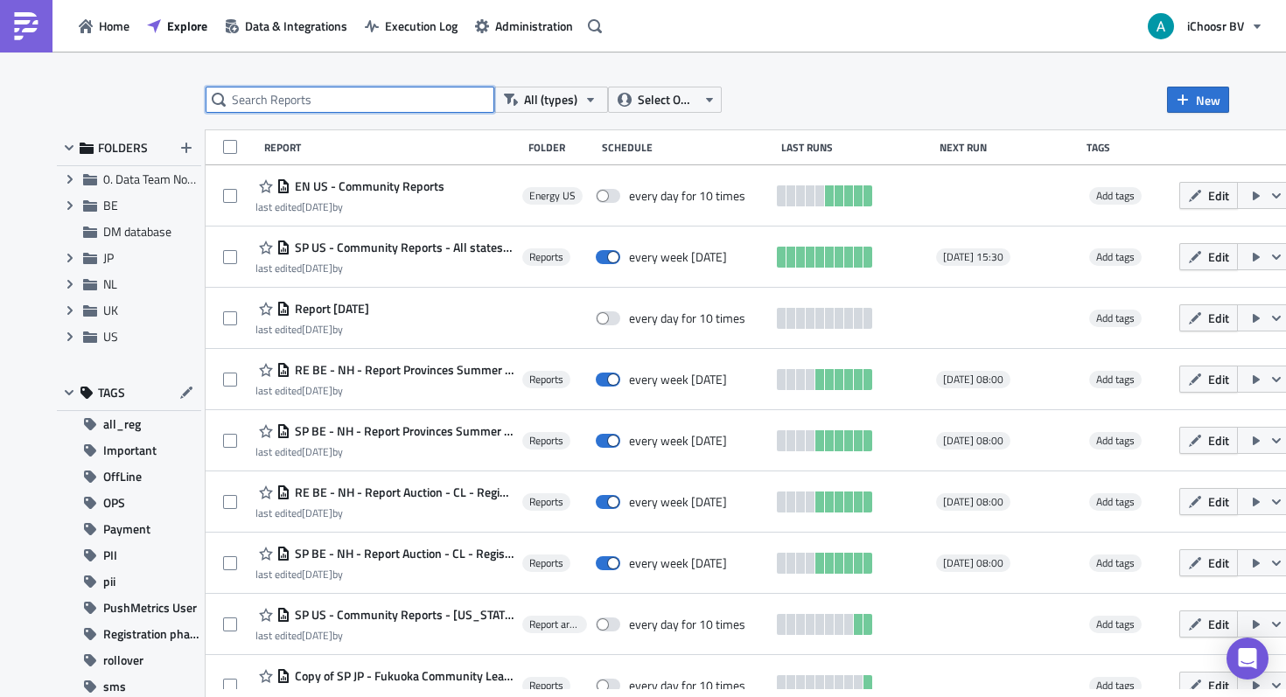
click at [346, 100] on input "text" at bounding box center [350, 100] width 289 height 26
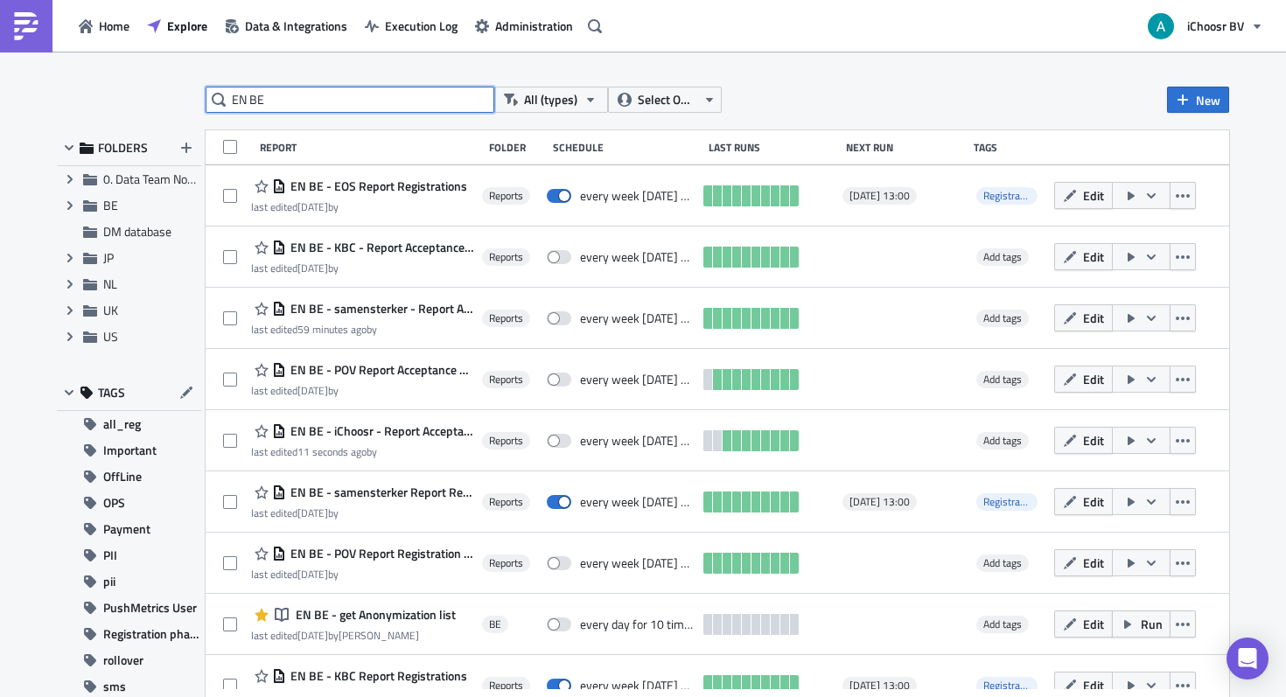
type input "EN BE"
